Goal: Information Seeking & Learning: Learn about a topic

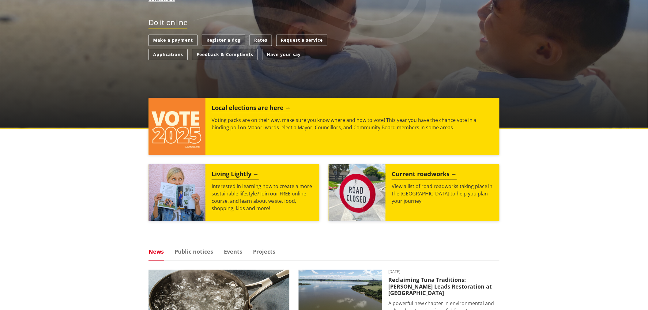
scroll to position [159, 0]
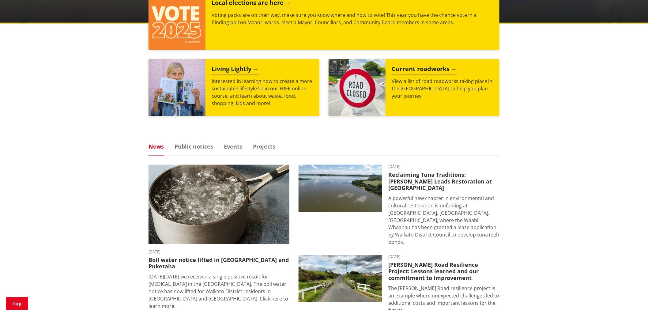
drag, startPoint x: 648, startPoint y: 35, endPoint x: 649, endPoint y: 108, distance: 73.8
click at [647, 108] on html "Skip to content Toggle search Toggle navigation Services and facilities Recreat…" at bounding box center [324, 241] width 648 height 1006
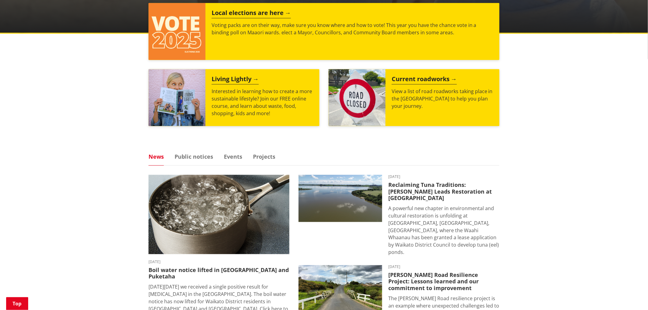
scroll to position [251, 0]
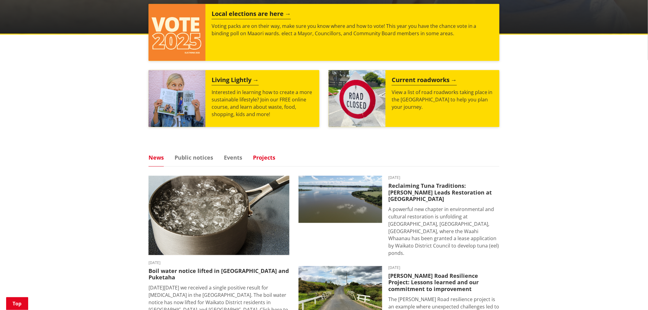
click at [257, 158] on link "Projects" at bounding box center [264, 158] width 22 height 6
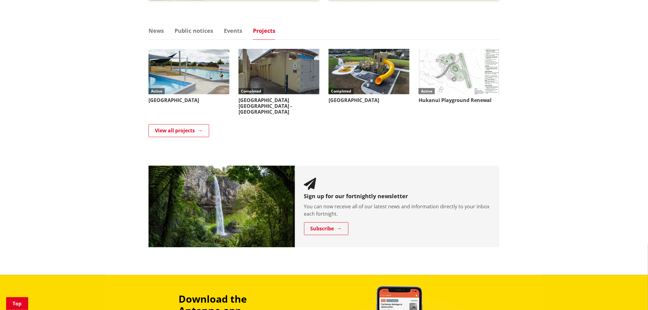
scroll to position [381, 0]
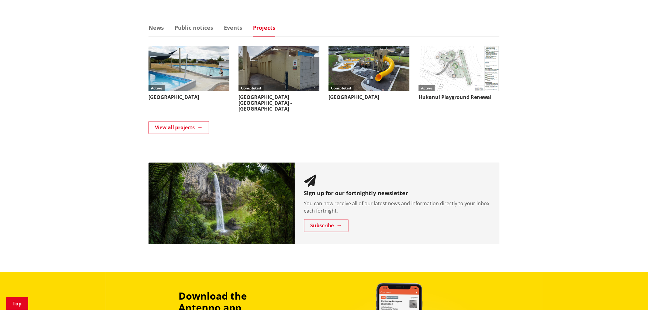
click at [190, 129] on div "View all projects" at bounding box center [323, 128] width 351 height 14
click at [193, 121] on link "View all projects" at bounding box center [178, 127] width 61 height 13
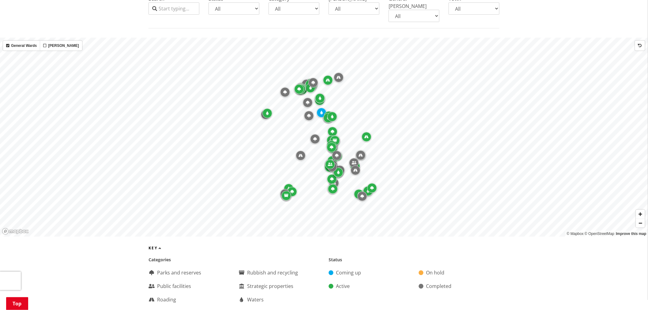
scroll to position [198, 0]
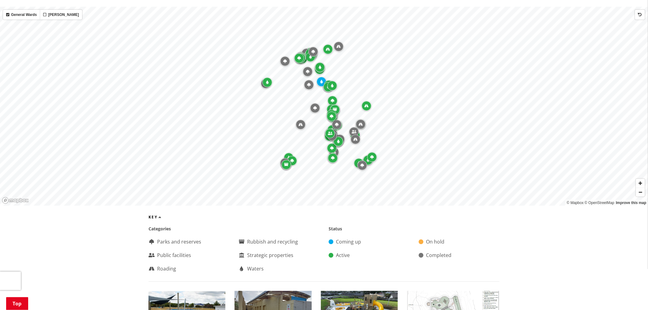
drag, startPoint x: 651, startPoint y: 22, endPoint x: 653, endPoint y: 39, distance: 17.2
click at [641, 179] on span "Zoom in" at bounding box center [640, 183] width 9 height 9
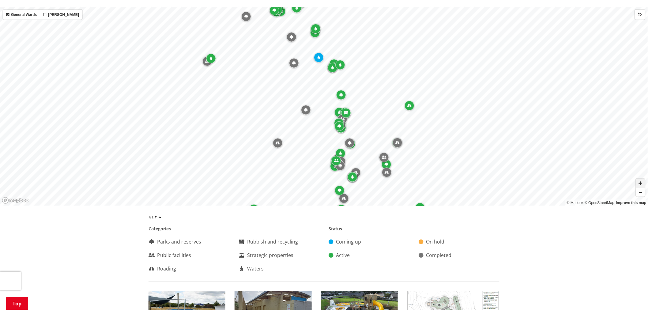
click at [641, 179] on span "Zoom in" at bounding box center [640, 183] width 9 height 9
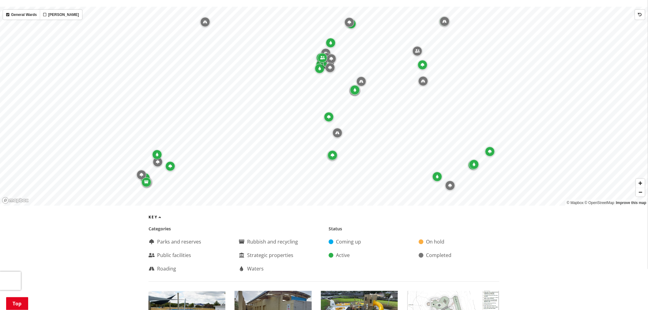
click at [331, 112] on div "Map marker" at bounding box center [329, 117] width 10 height 10
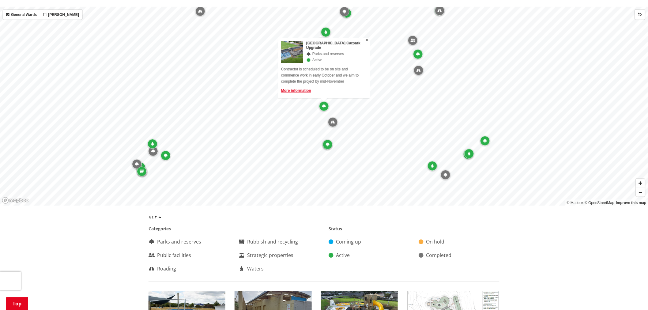
click at [332, 117] on div "Map marker" at bounding box center [333, 122] width 10 height 10
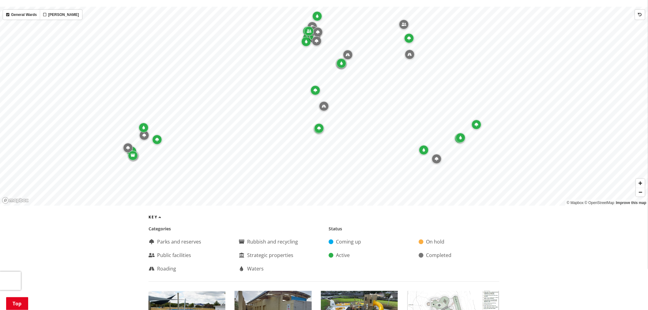
click at [341, 62] on icon "Map marker" at bounding box center [341, 64] width 2 height 4
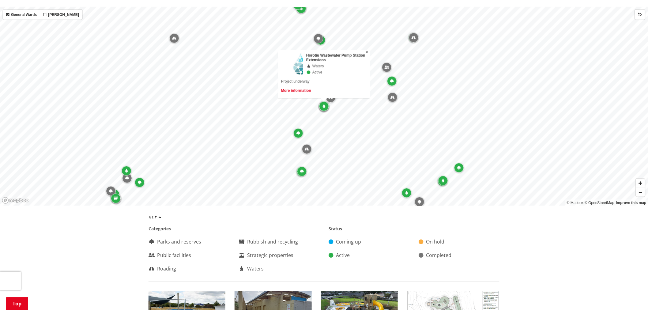
click at [307, 88] on link "More information" at bounding box center [296, 90] width 30 height 4
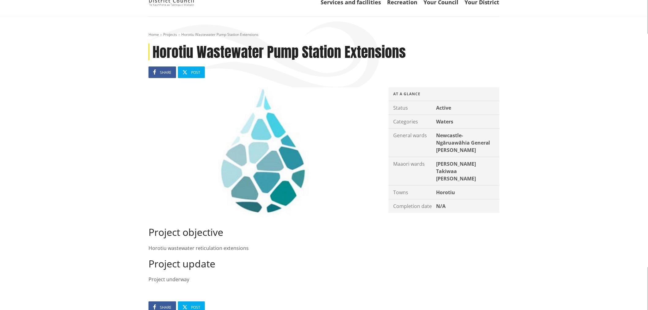
scroll to position [44, 0]
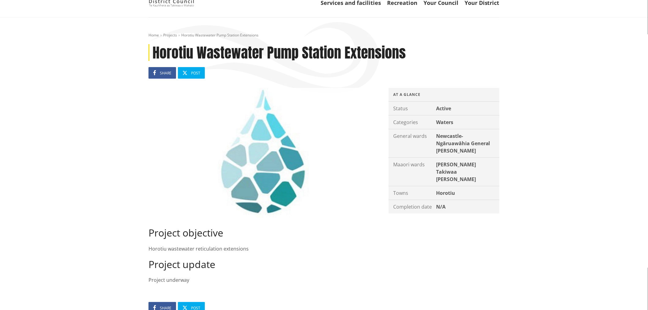
click at [268, 185] on img at bounding box center [263, 153] width 231 height 130
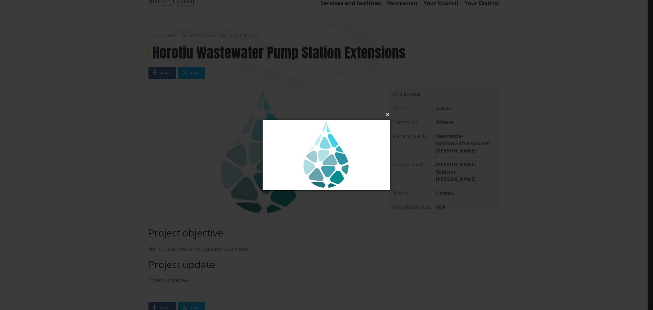
click at [389, 118] on button "×" at bounding box center [328, 114] width 128 height 13
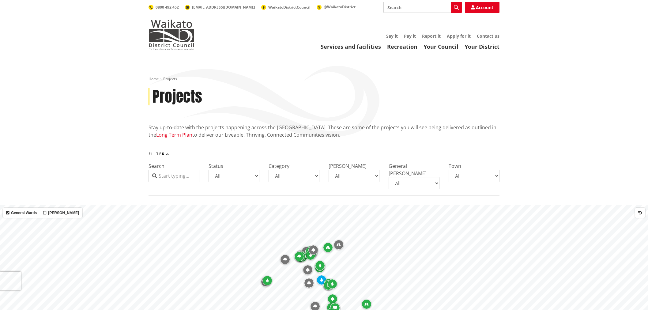
scroll to position [198, 0]
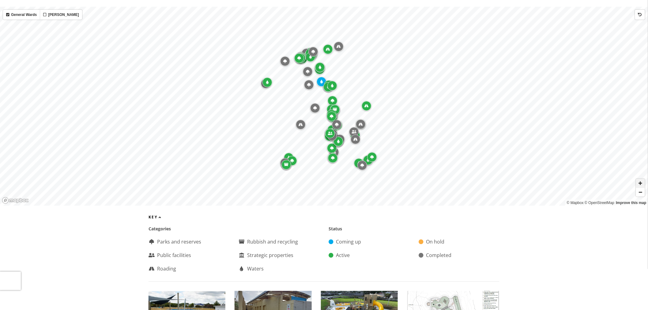
click at [641, 179] on span "Zoom in" at bounding box center [640, 183] width 9 height 9
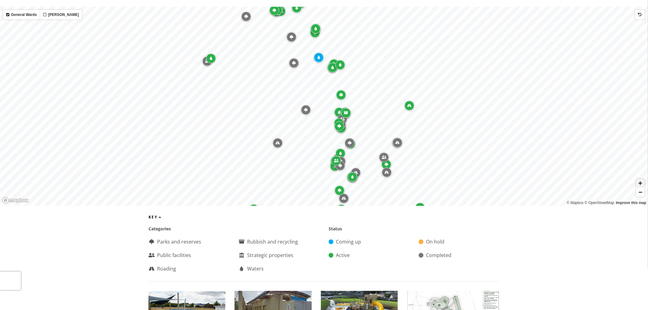
click at [641, 179] on span "Zoom in" at bounding box center [640, 183] width 9 height 9
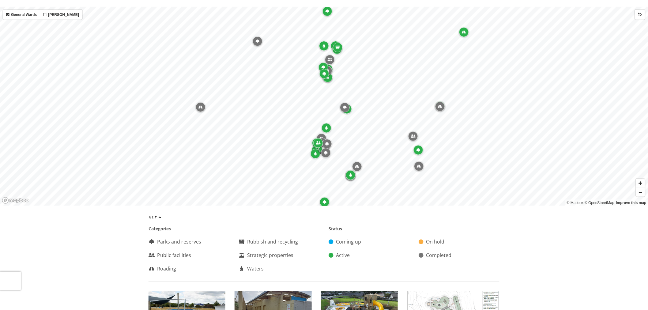
click at [346, 106] on icon "Map marker" at bounding box center [345, 108] width 4 height 4
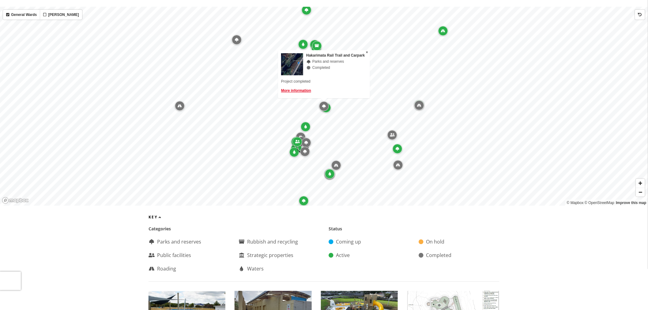
click at [329, 104] on div "Map marker" at bounding box center [326, 108] width 10 height 10
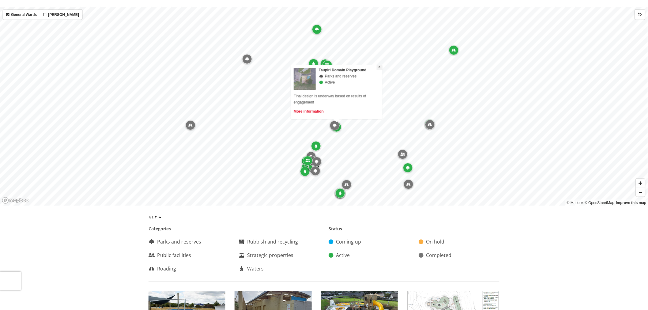
click at [380, 65] on span "×" at bounding box center [379, 67] width 2 height 4
click at [333, 124] on icon "Map marker" at bounding box center [335, 126] width 4 height 4
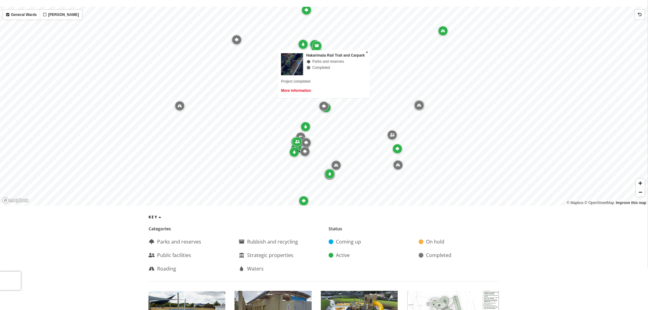
click at [297, 88] on link "More information" at bounding box center [296, 90] width 30 height 4
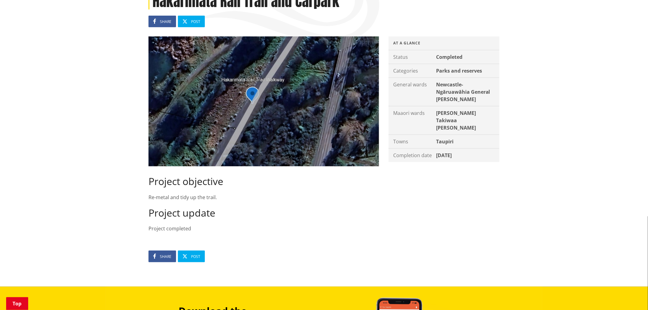
scroll to position [93, 0]
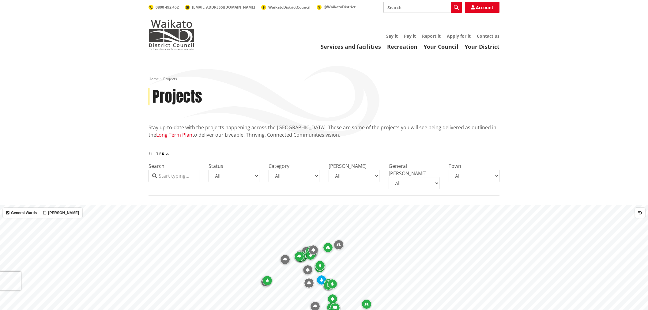
scroll to position [198, 0]
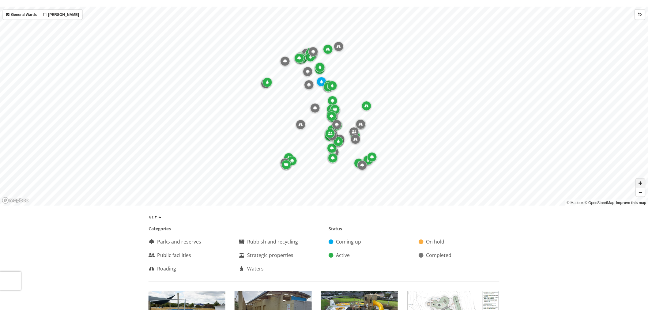
click at [642, 179] on span "Zoom in" at bounding box center [640, 183] width 9 height 9
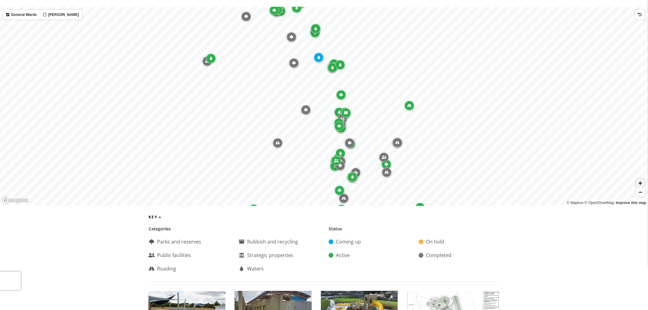
click at [642, 179] on span "Zoom in" at bounding box center [640, 183] width 9 height 9
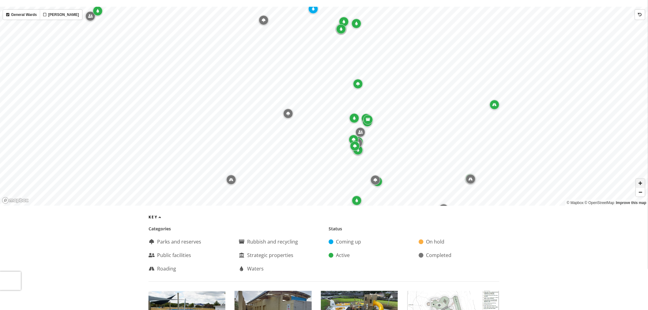
click at [642, 179] on span "Zoom in" at bounding box center [640, 183] width 9 height 9
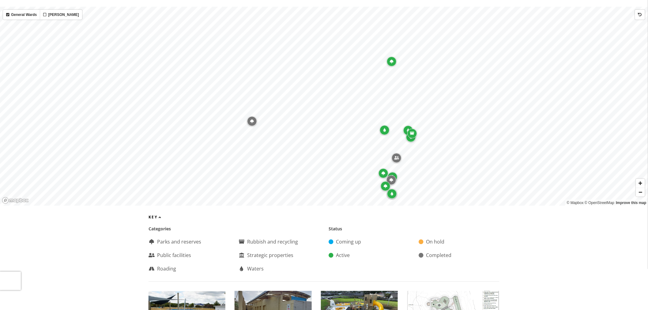
click at [384, 128] on icon "Map marker" at bounding box center [384, 130] width 2 height 4
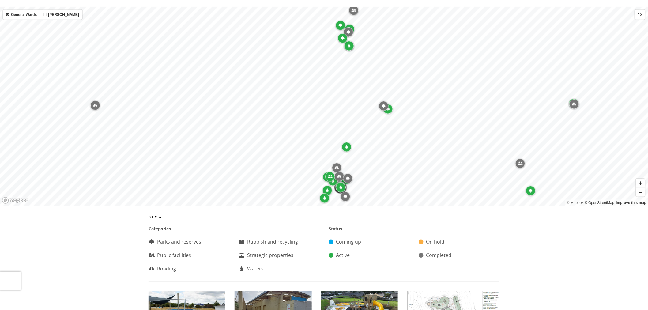
click at [380, 101] on div "Map marker" at bounding box center [384, 106] width 10 height 10
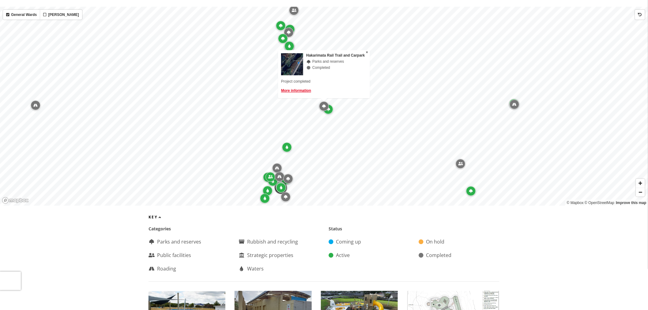
click at [331, 104] on div "Map marker" at bounding box center [328, 109] width 10 height 10
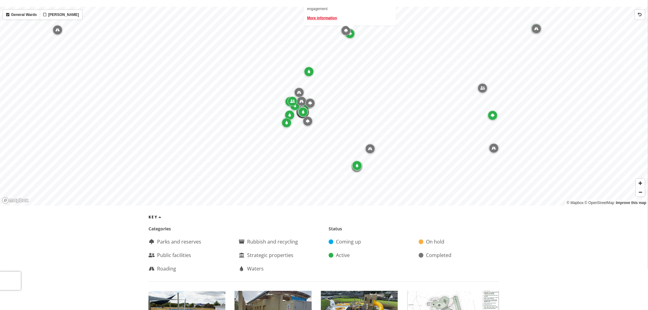
click at [288, 118] on div "Map marker" at bounding box center [287, 123] width 10 height 10
